Goal: Check status: Check status

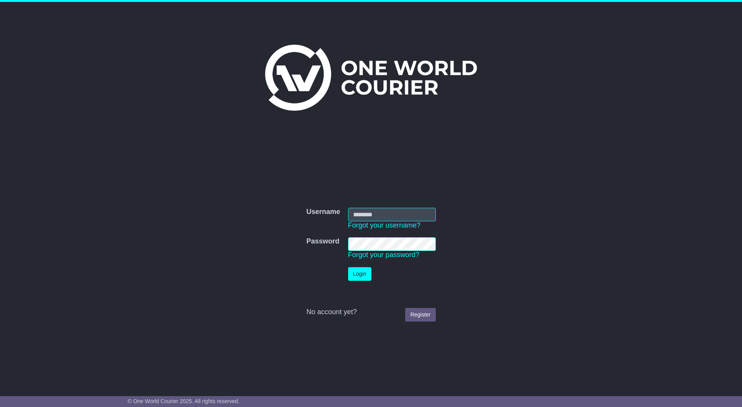
type input "*********"
click at [361, 277] on button "Login" at bounding box center [359, 274] width 23 height 14
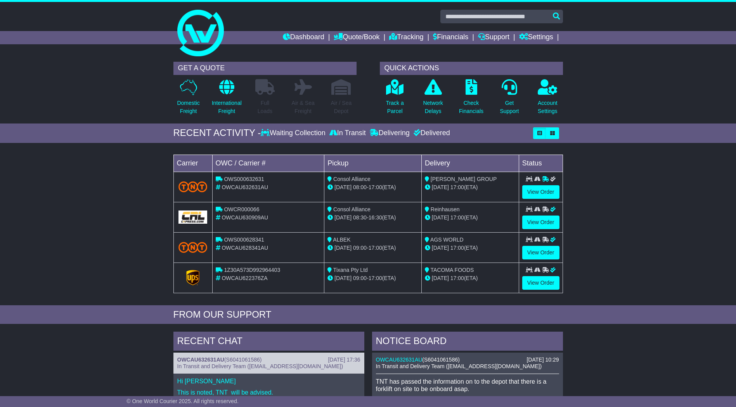
scroll to position [39, 0]
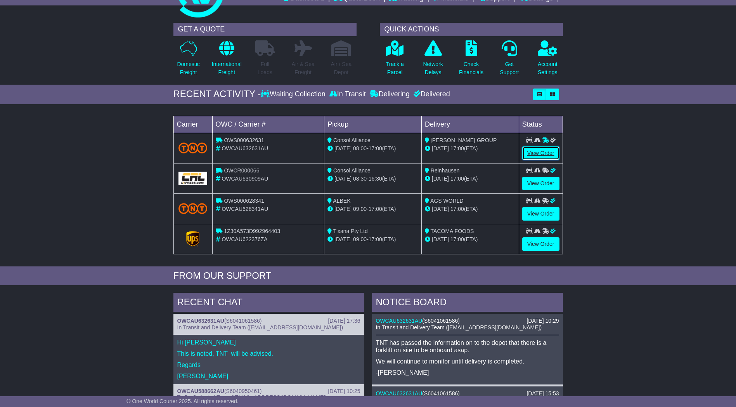
click at [540, 154] on link "View Order" at bounding box center [540, 153] width 37 height 14
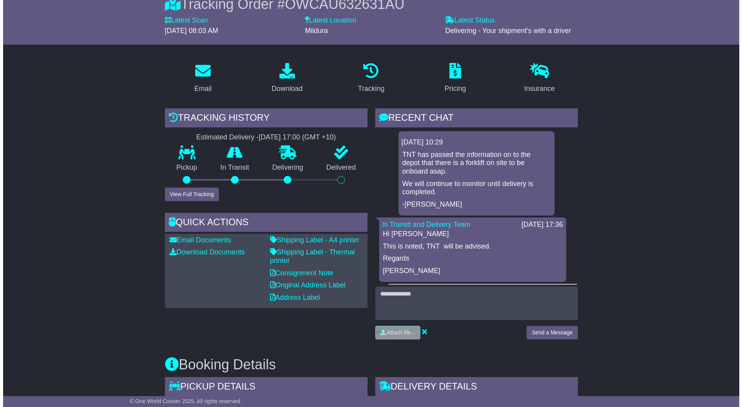
scroll to position [194, 0]
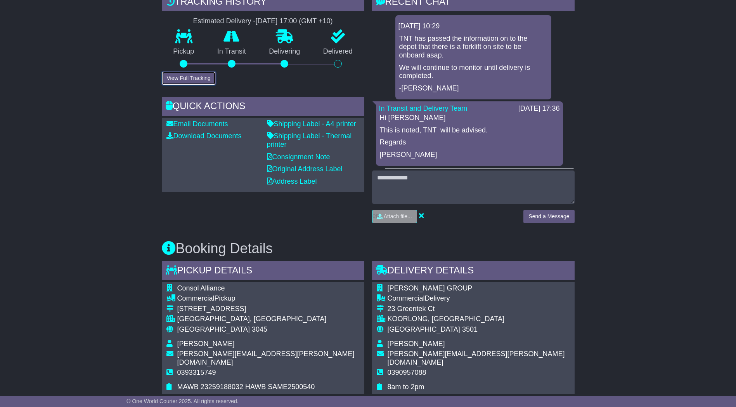
click at [201, 76] on button "View Full Tracking" at bounding box center [189, 78] width 54 height 14
